Goal: Task Accomplishment & Management: Manage account settings

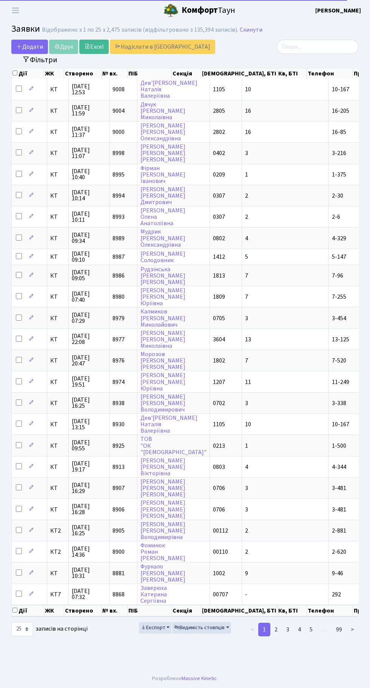
select select "25"
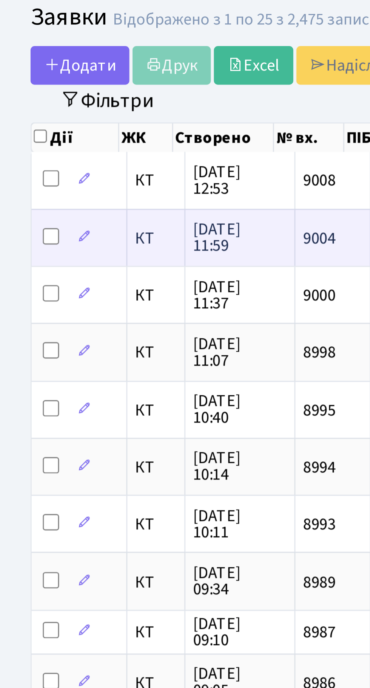
click at [102, 111] on span "13.10.2025 11:59" at bounding box center [89, 111] width 34 height 12
click at [113, 109] on span "9004" at bounding box center [118, 111] width 12 height 8
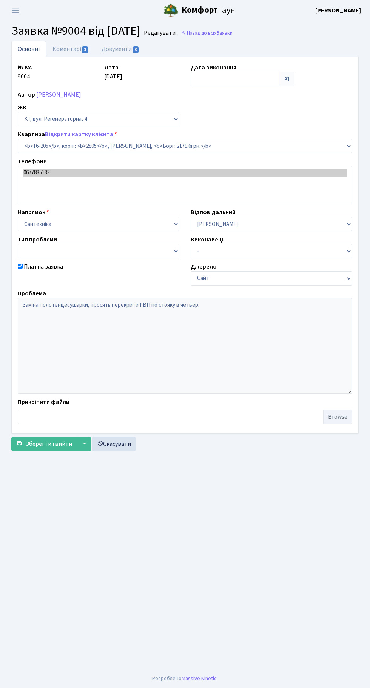
select select "8766"
checkbox input "true"
